Goal: Entertainment & Leisure: Consume media (video, audio)

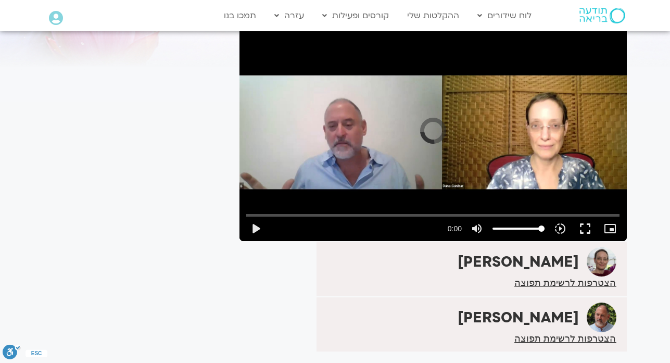
click at [390, 87] on div "Skip Ad play_arrow 0:00 volume_up Mute tune Resolution Auto slow_motion_video P…" at bounding box center [432, 132] width 387 height 218
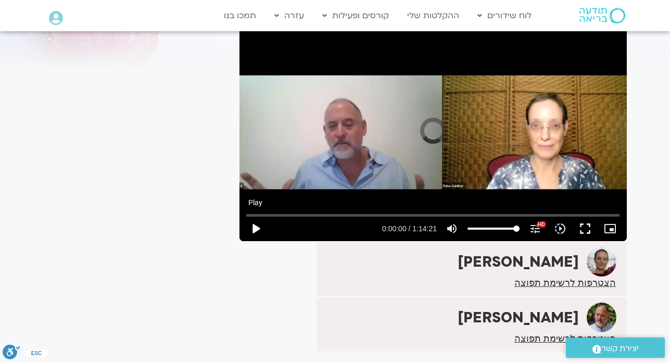
click at [257, 231] on button "play_arrow" at bounding box center [255, 228] width 25 height 25
click at [255, 226] on button "play_arrow" at bounding box center [255, 228] width 25 height 25
click at [453, 228] on icon "volume_up" at bounding box center [452, 228] width 12 height 12
type input "0"
click at [254, 229] on button "play_arrow" at bounding box center [255, 228] width 25 height 25
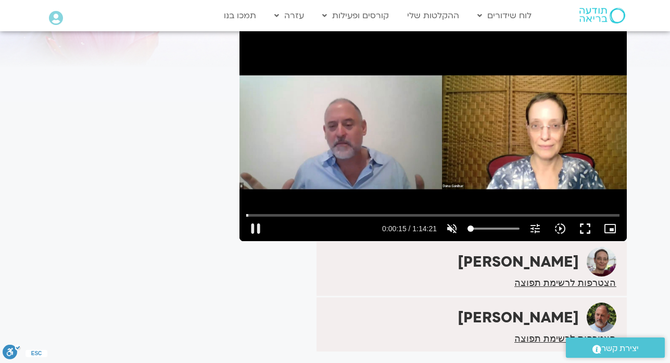
type input "15.955718"
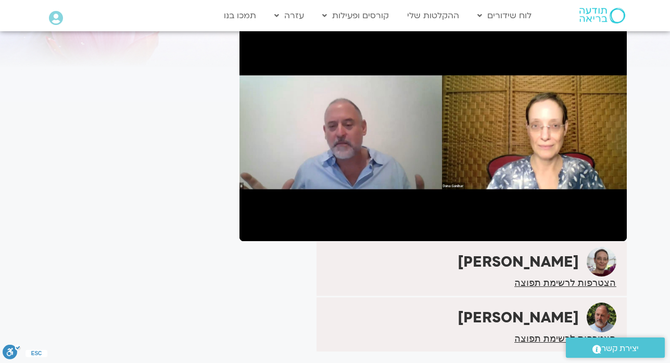
click at [45, 206] on div "It seems we can't find what you're looking for. It seems we can't find what you…" at bounding box center [137, 210] width 196 height 469
